Goal: Check status: Check status

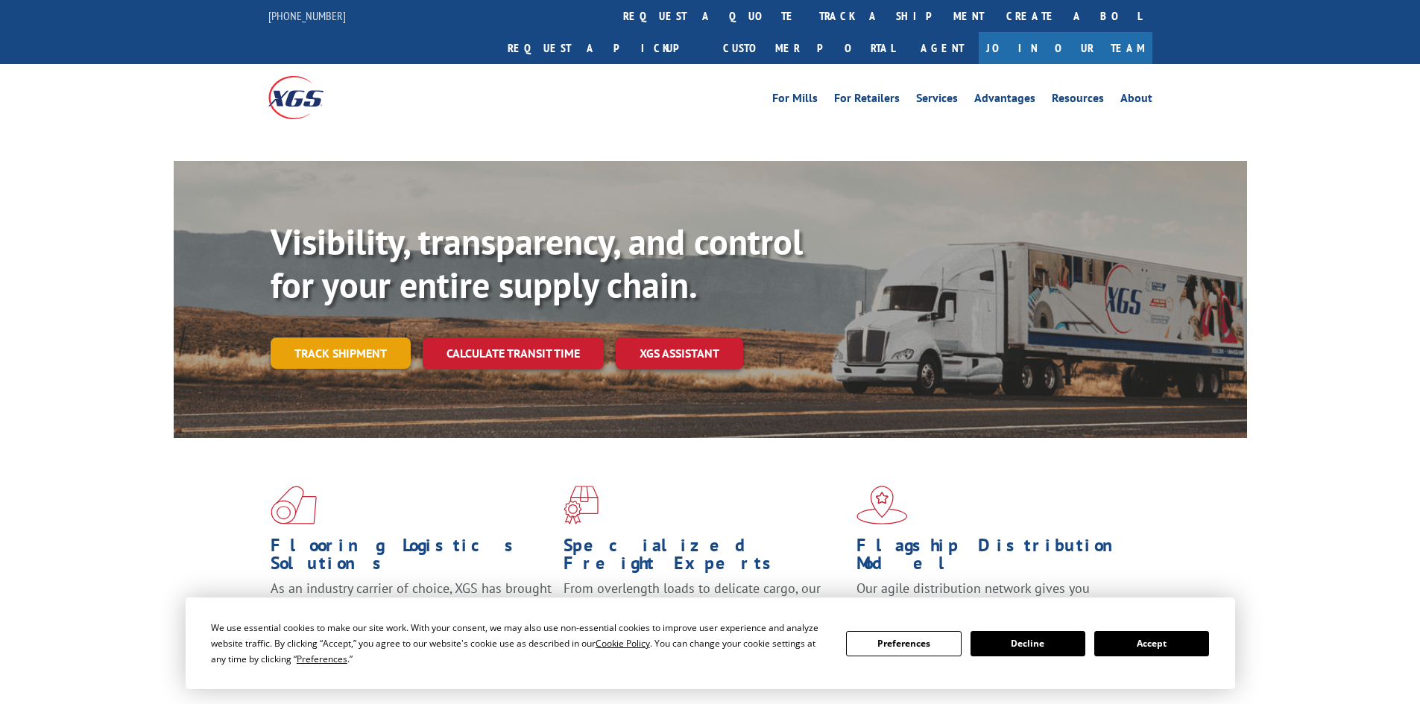
click at [320, 338] on link "Track shipment" at bounding box center [341, 353] width 140 height 31
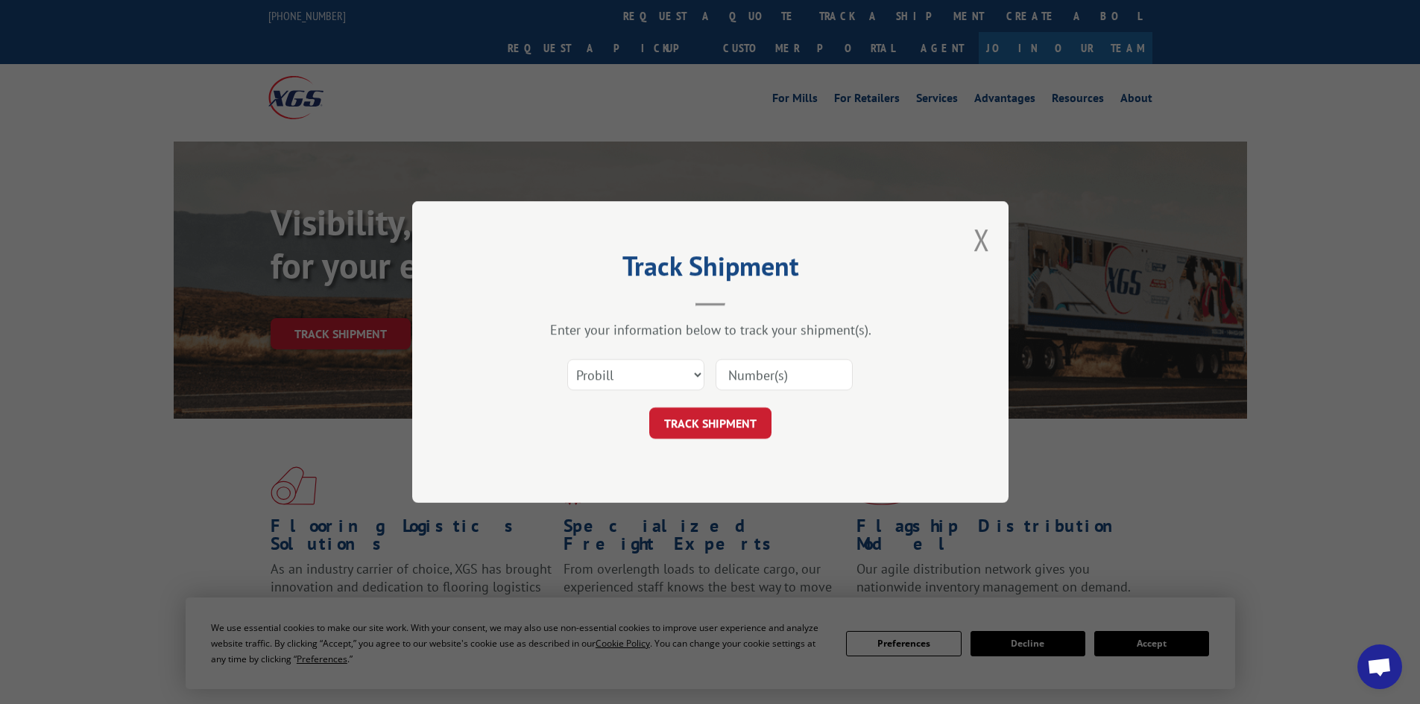
click at [672, 383] on select "Select category... Probill BOL PO" at bounding box center [635, 374] width 137 height 31
select select "bol"
click at [567, 359] on select "Select category... Probill BOL PO" at bounding box center [635, 374] width 137 height 31
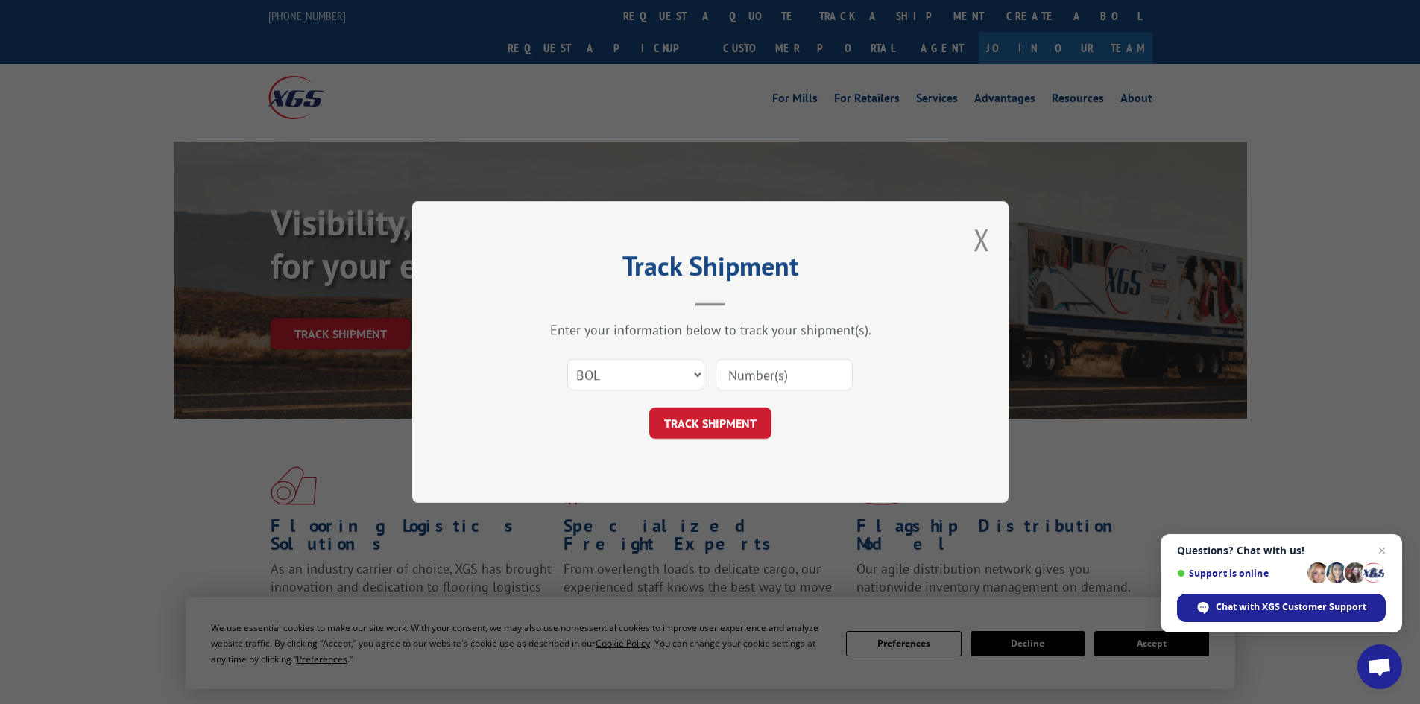
paste input "7082985"
type input "7082985"
click at [709, 422] on button "TRACK SHIPMENT" at bounding box center [710, 423] width 122 height 31
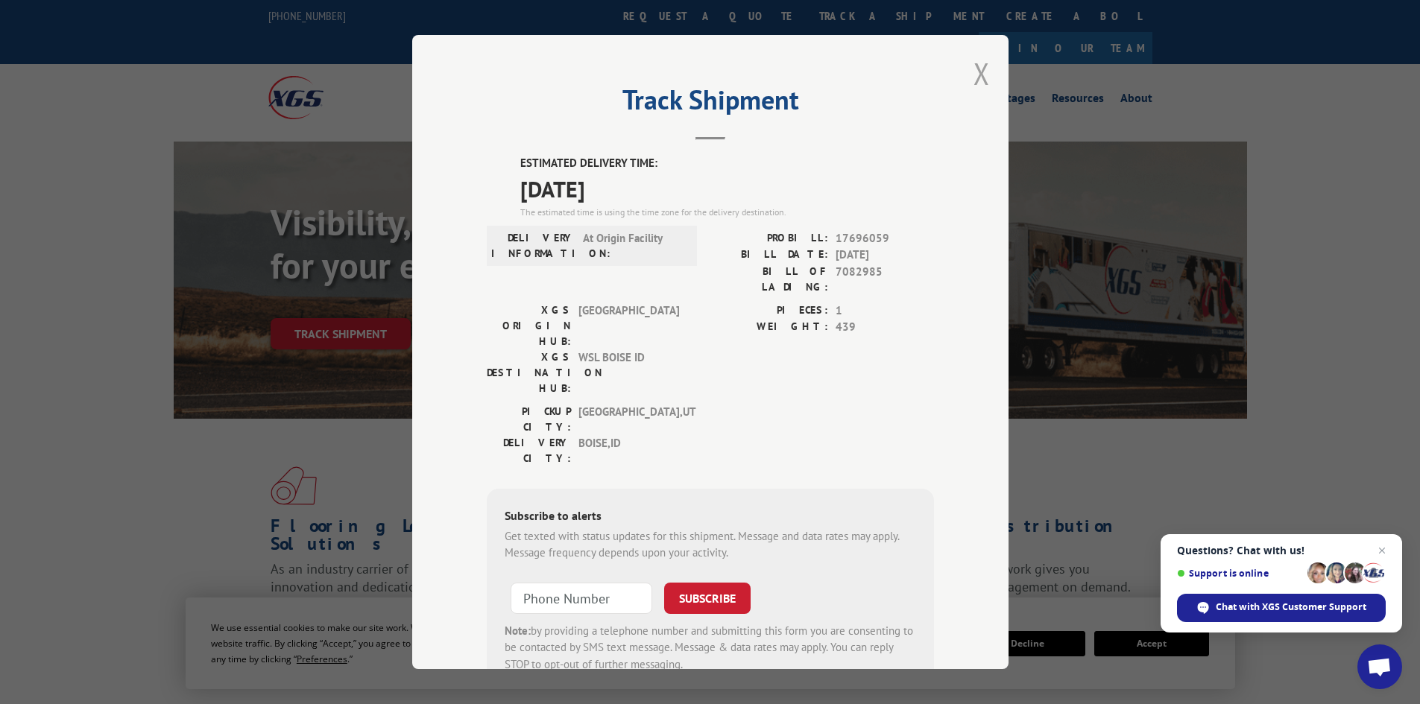
click at [979, 83] on button "Close modal" at bounding box center [981, 73] width 16 height 39
